Goal: Transaction & Acquisition: Purchase product/service

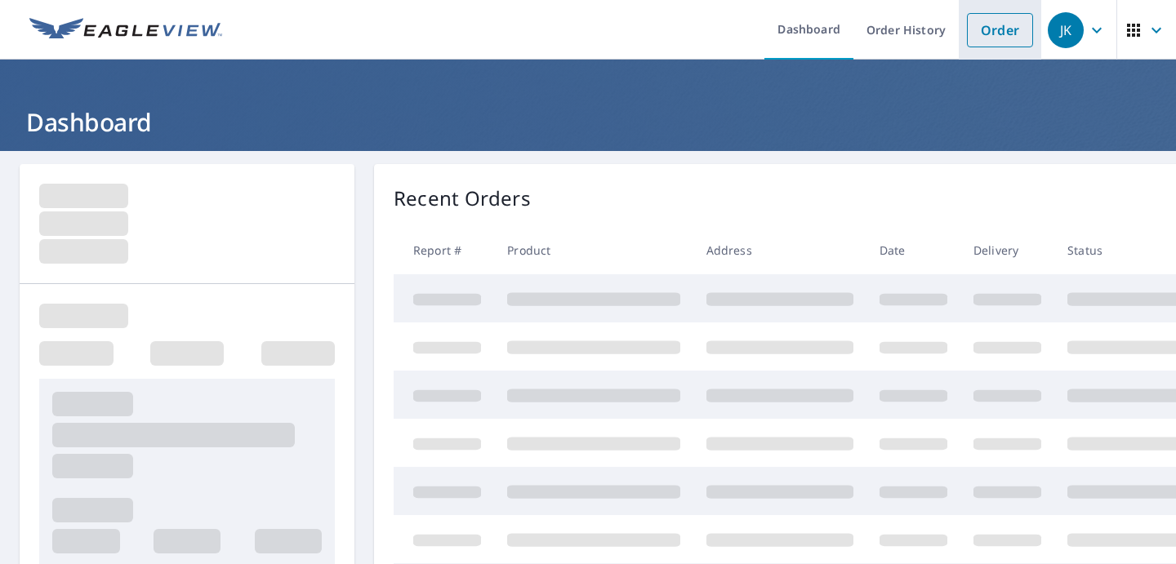
click at [1002, 34] on link "Order" at bounding box center [1000, 30] width 66 height 34
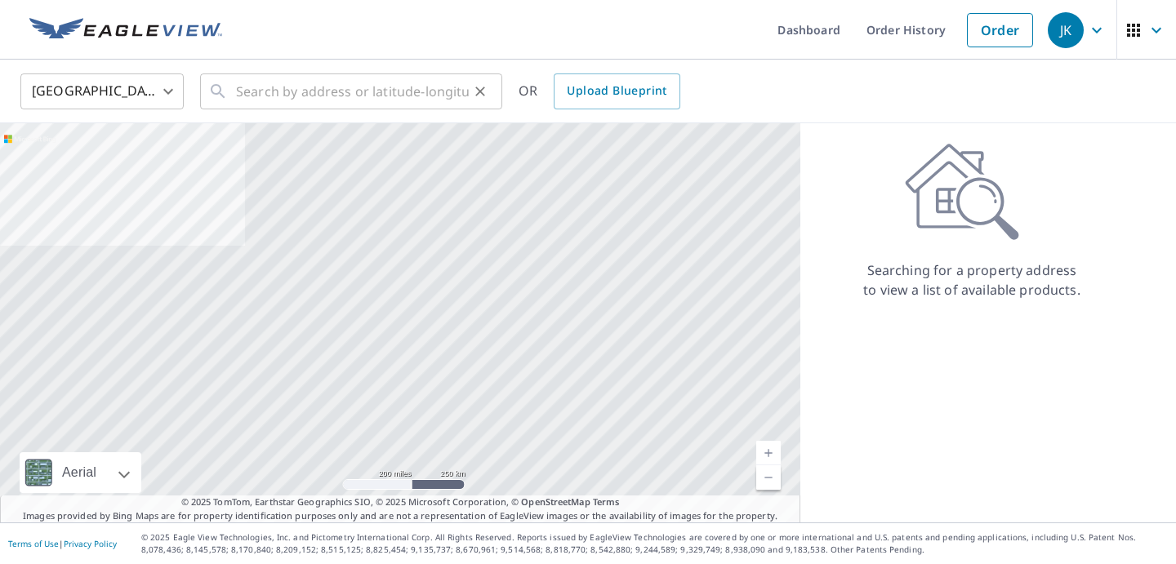
click at [234, 95] on div "​" at bounding box center [351, 92] width 302 height 36
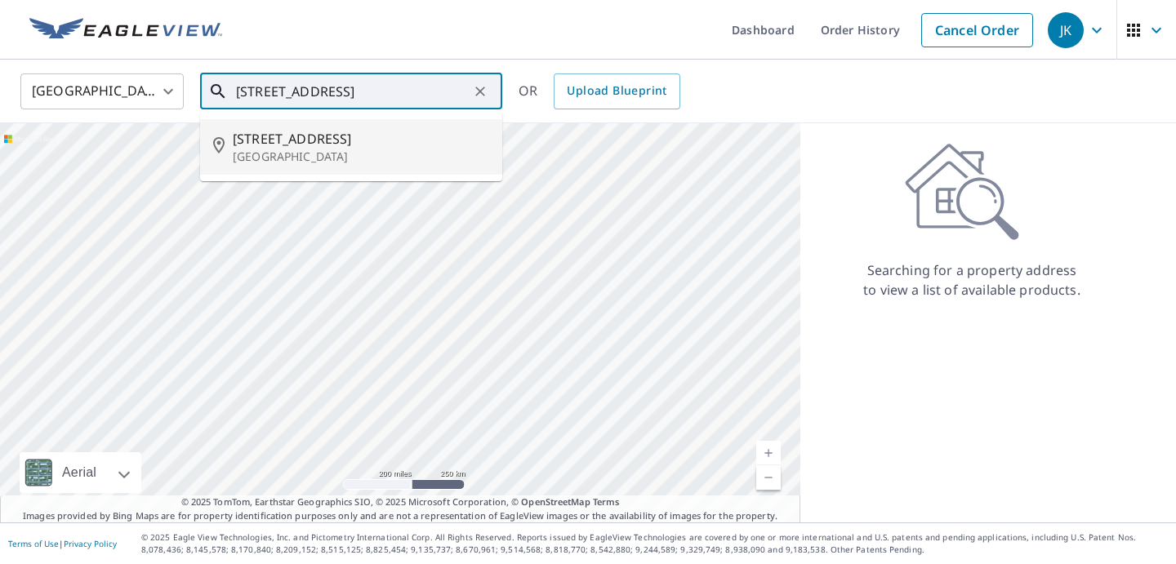
click at [278, 145] on span "[STREET_ADDRESS]" at bounding box center [361, 139] width 256 height 20
type input "[STREET_ADDRESS]"
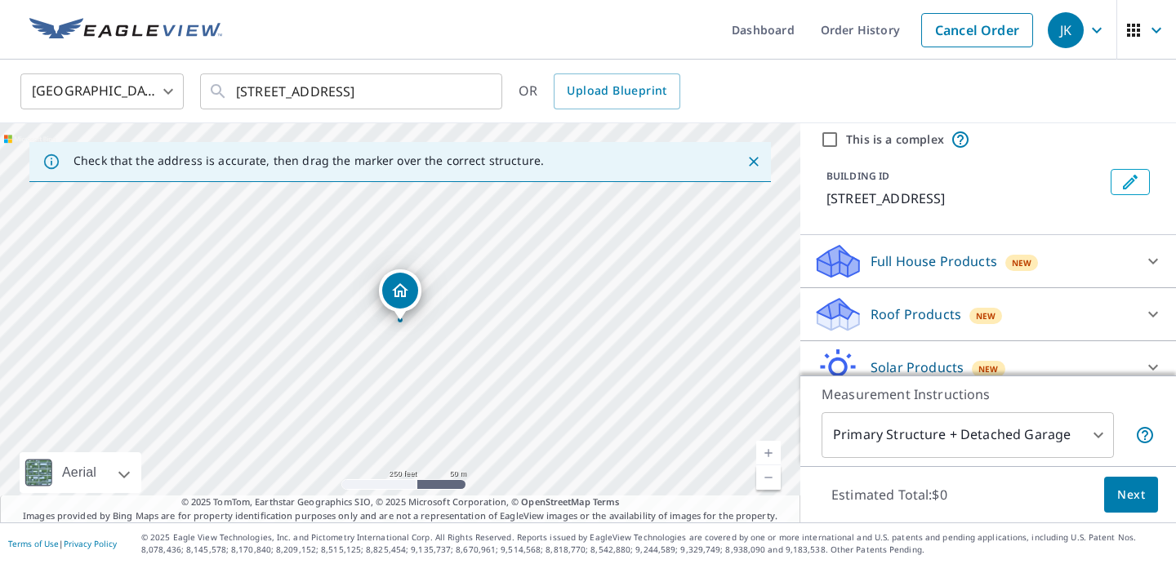
scroll to position [73, 0]
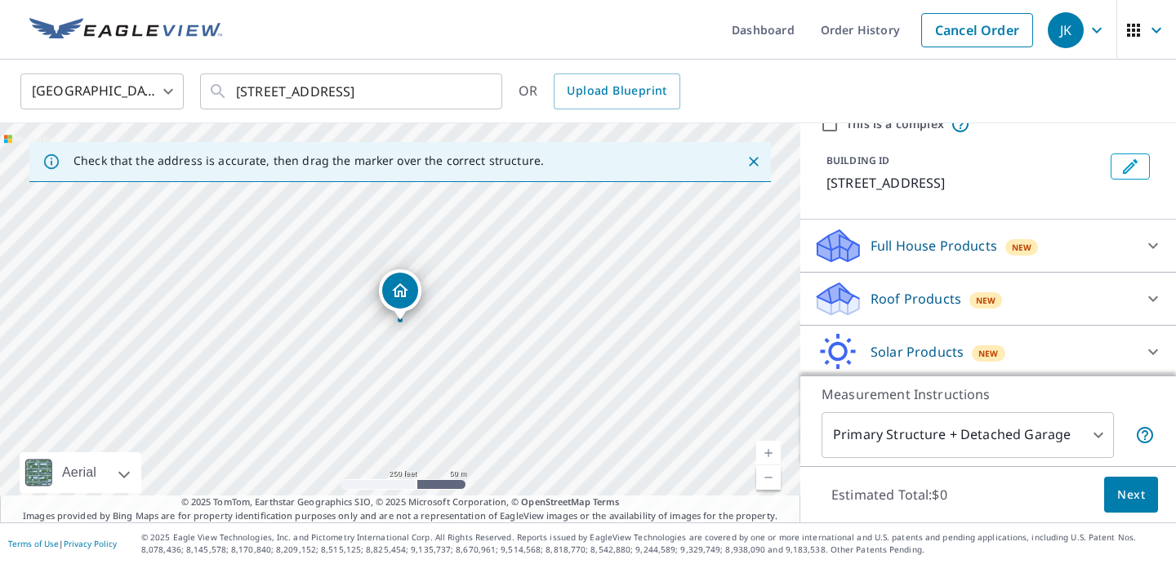
click at [1152, 298] on icon at bounding box center [1154, 300] width 10 height 6
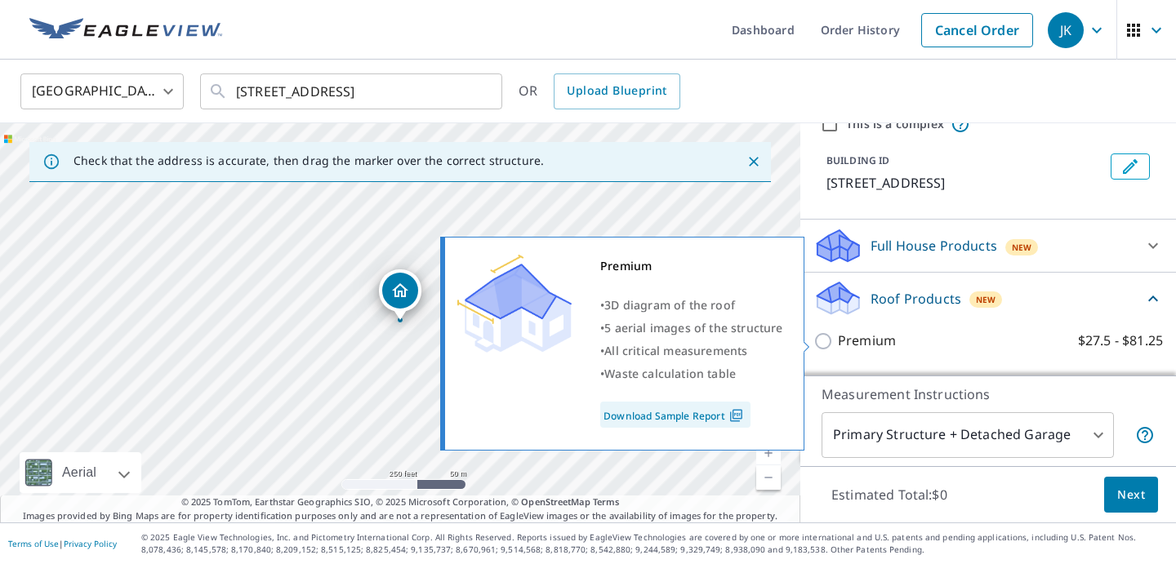
click at [826, 345] on input "Premium $27.5 - $81.25" at bounding box center [826, 342] width 25 height 20
checkbox input "true"
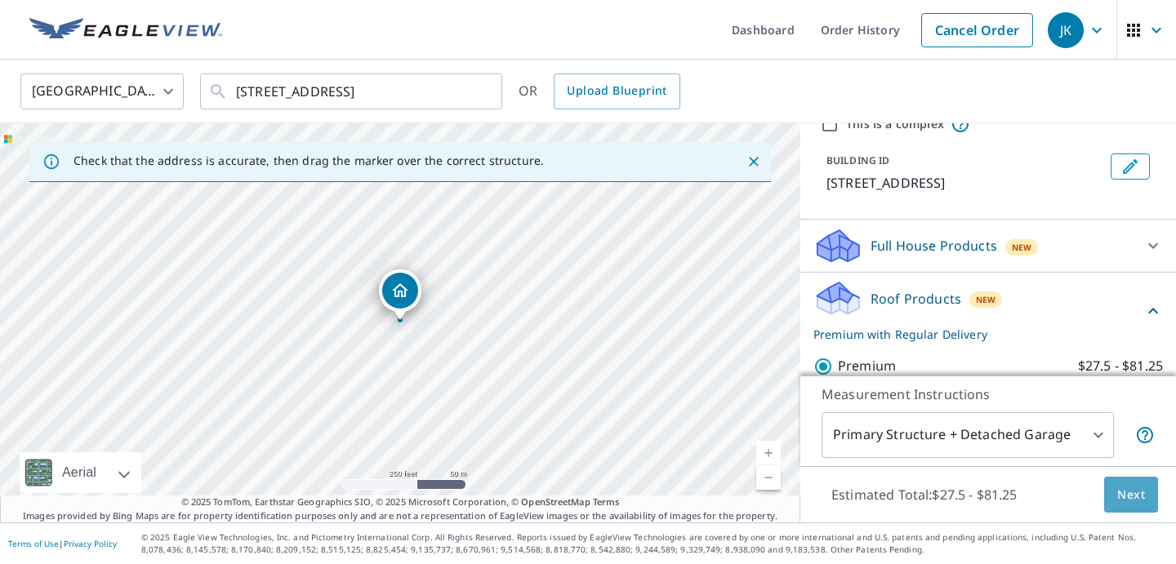
click at [1135, 499] on span "Next" at bounding box center [1131, 495] width 28 height 20
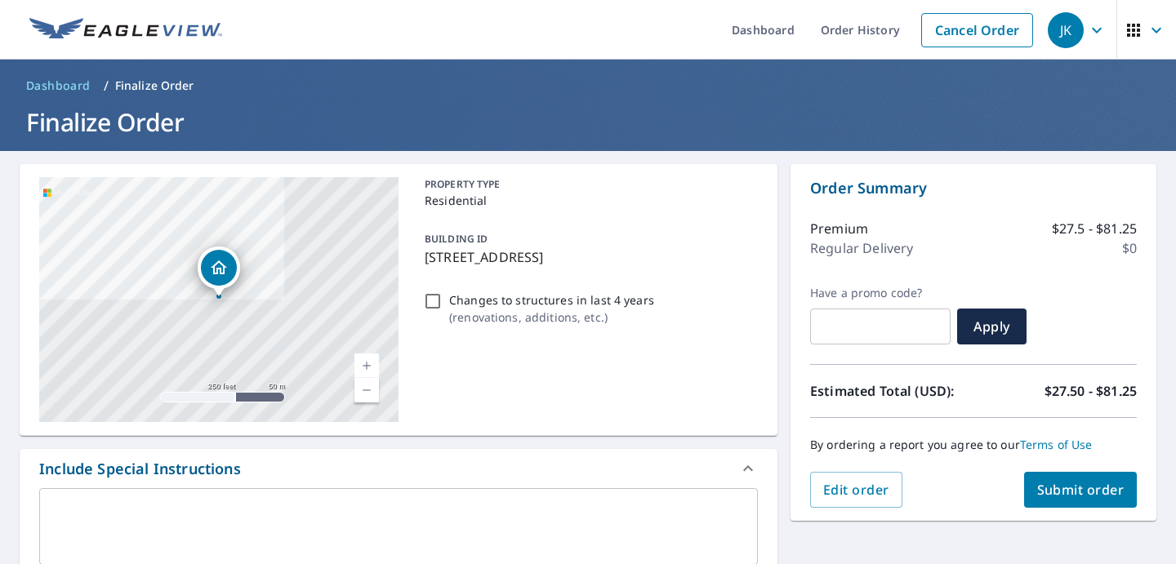
click at [1091, 493] on span "Submit order" at bounding box center [1080, 490] width 87 height 18
